Goal: Information Seeking & Learning: Understand process/instructions

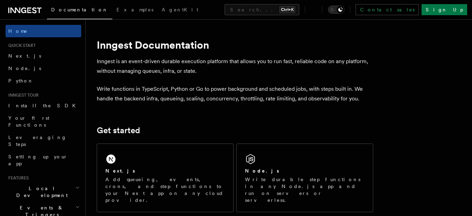
click at [279, 171] on div "Node.js" at bounding box center [304, 170] width 119 height 7
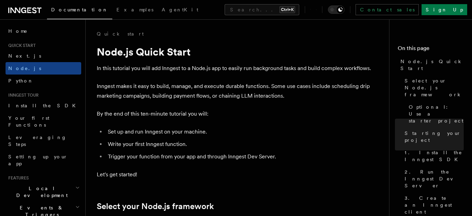
scroll to position [472, 0]
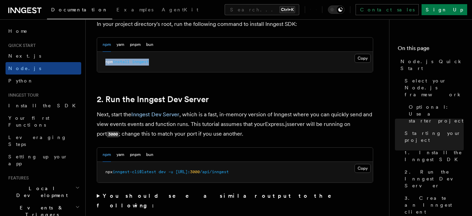
drag, startPoint x: 161, startPoint y: 62, endPoint x: 104, endPoint y: 64, distance: 57.0
click at [104, 64] on pre "npm install inngest" at bounding box center [235, 62] width 276 height 21
copy span "npm install inngest"
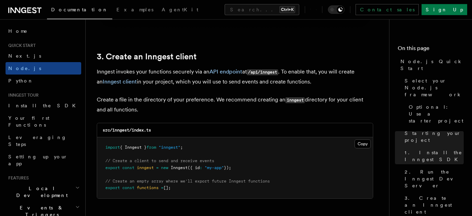
scroll to position [866, 0]
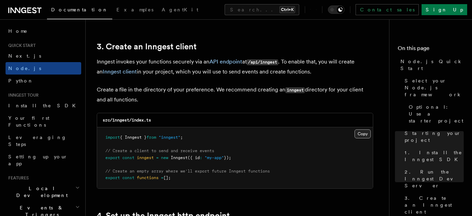
click at [361, 133] on button "Copy Copied" at bounding box center [362, 133] width 16 height 9
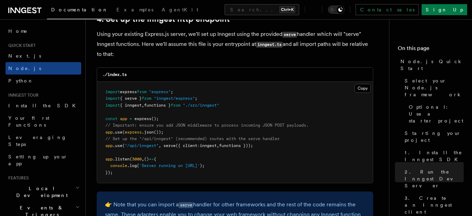
scroll to position [1102, 0]
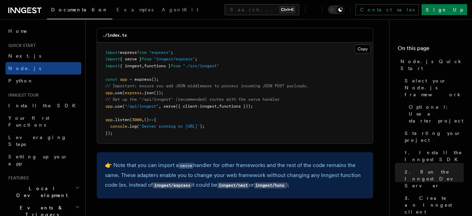
click at [170, 46] on pre "import express from "express" ; import { serve } from "inngest/express" ; impor…" at bounding box center [235, 93] width 276 height 102
drag, startPoint x: 266, startPoint y: 107, endPoint x: 79, endPoint y: 106, distance: 186.8
click at [97, 106] on pre "import express from "express" ; import { serve } from "inngest/express" ; impor…" at bounding box center [235, 93] width 276 height 102
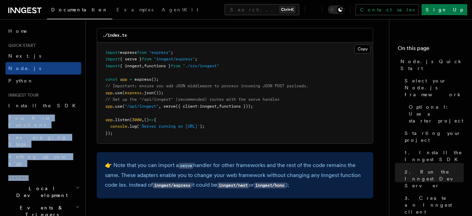
copy div "Your first Functions Leveraging Steps Setting up your app Features"
click at [266, 108] on pre "import express from "express" ; import { serve } from "inngest/express" ; impor…" at bounding box center [235, 93] width 276 height 102
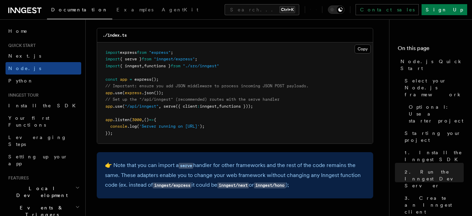
drag, startPoint x: 266, startPoint y: 108, endPoint x: 102, endPoint y: 111, distance: 164.7
click at [102, 111] on pre "import express from "express" ; import { serve } from "inngest/express" ; impor…" at bounding box center [235, 93] width 276 height 102
copy span "app .use ( "/api/inngest" , serve ({ client : inngest , functions }));"
